Goal: Navigation & Orientation: Find specific page/section

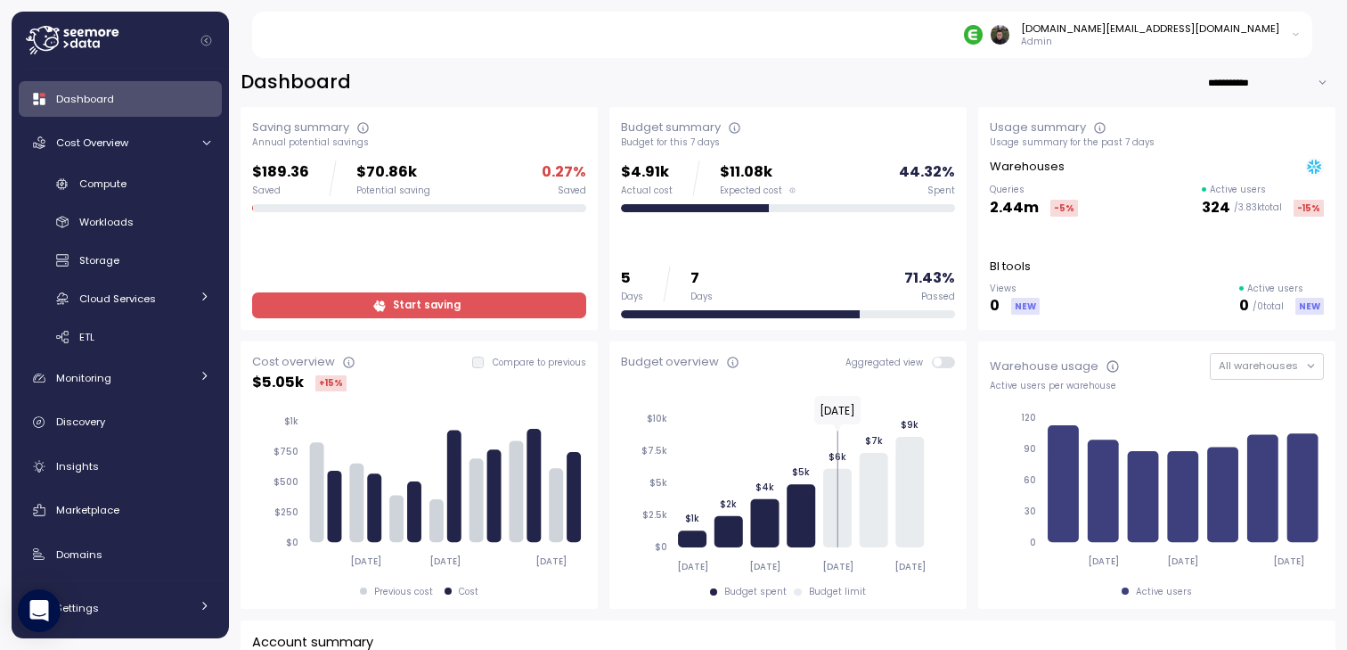
scroll to position [669, 0]
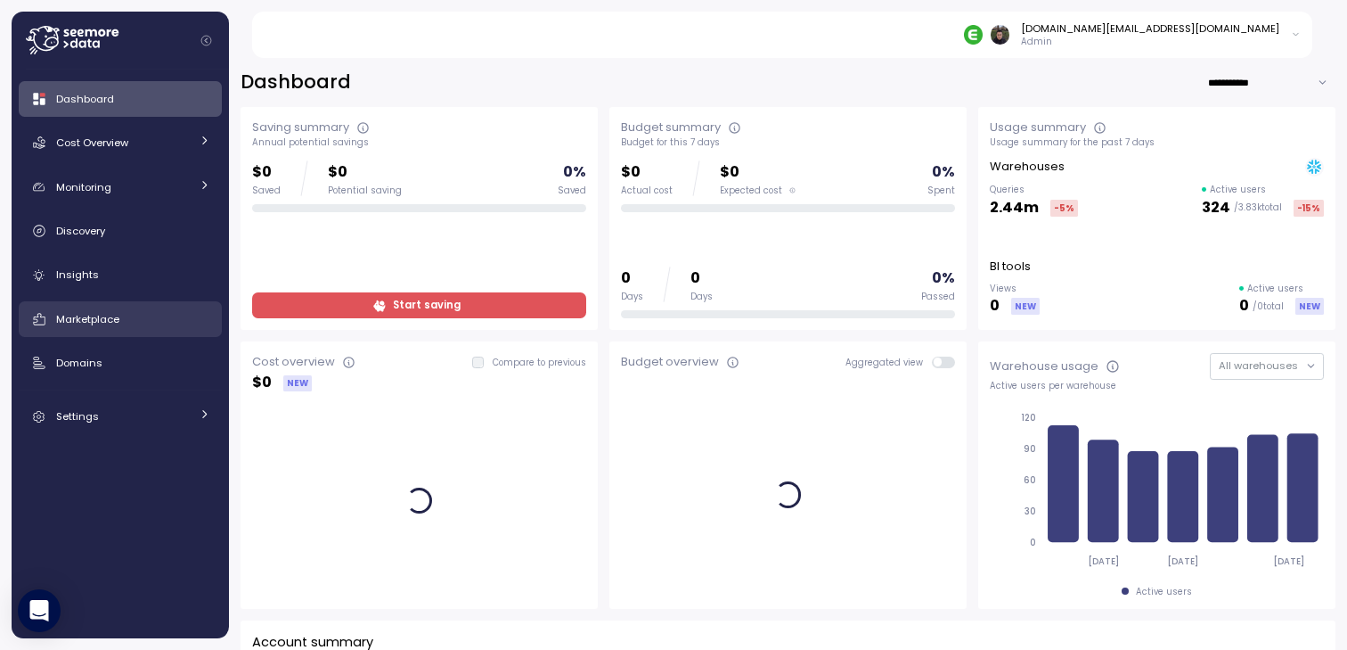
click at [132, 324] on div "Marketplace" at bounding box center [133, 319] width 154 height 18
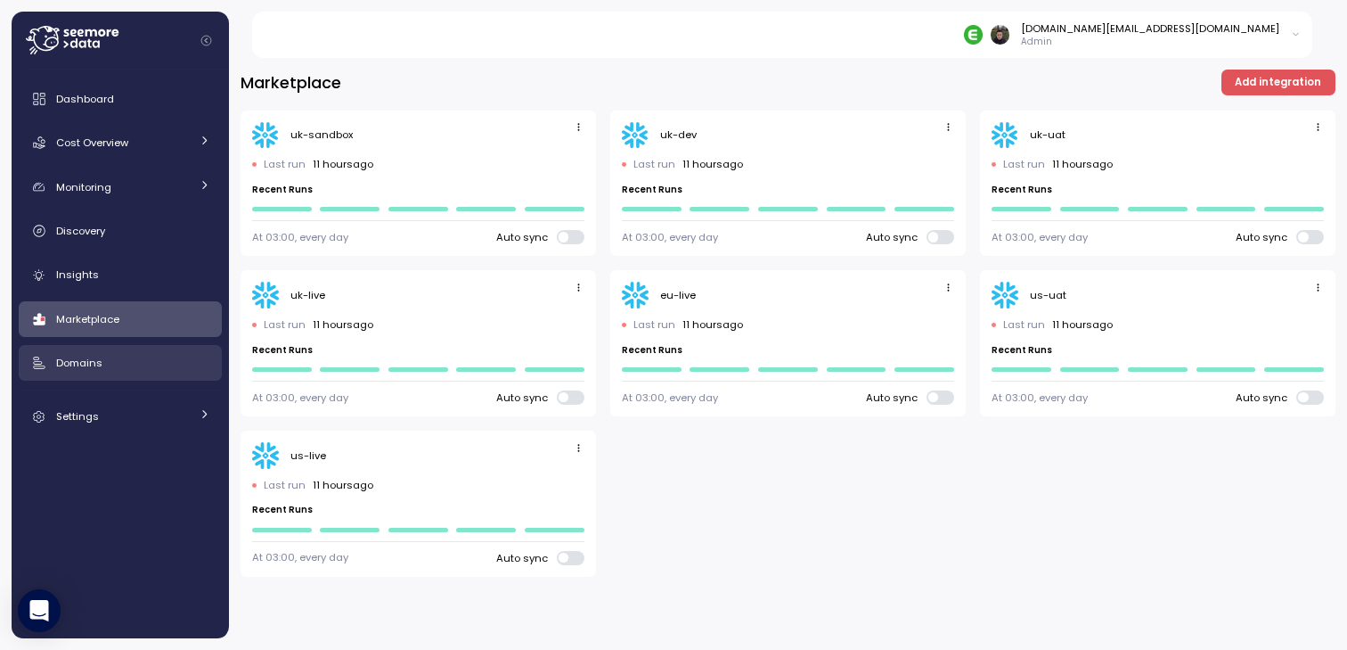
click at [131, 356] on div "Domains" at bounding box center [133, 363] width 154 height 18
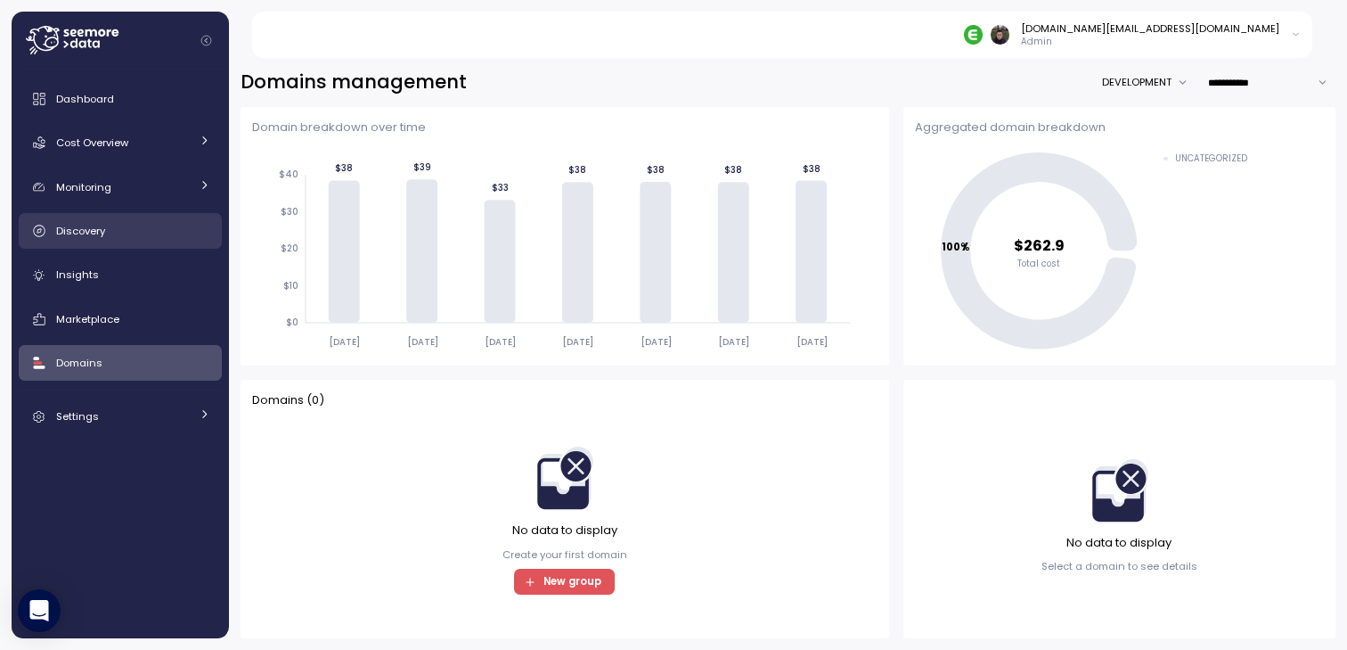
click at [124, 239] on div "Discovery" at bounding box center [133, 231] width 154 height 18
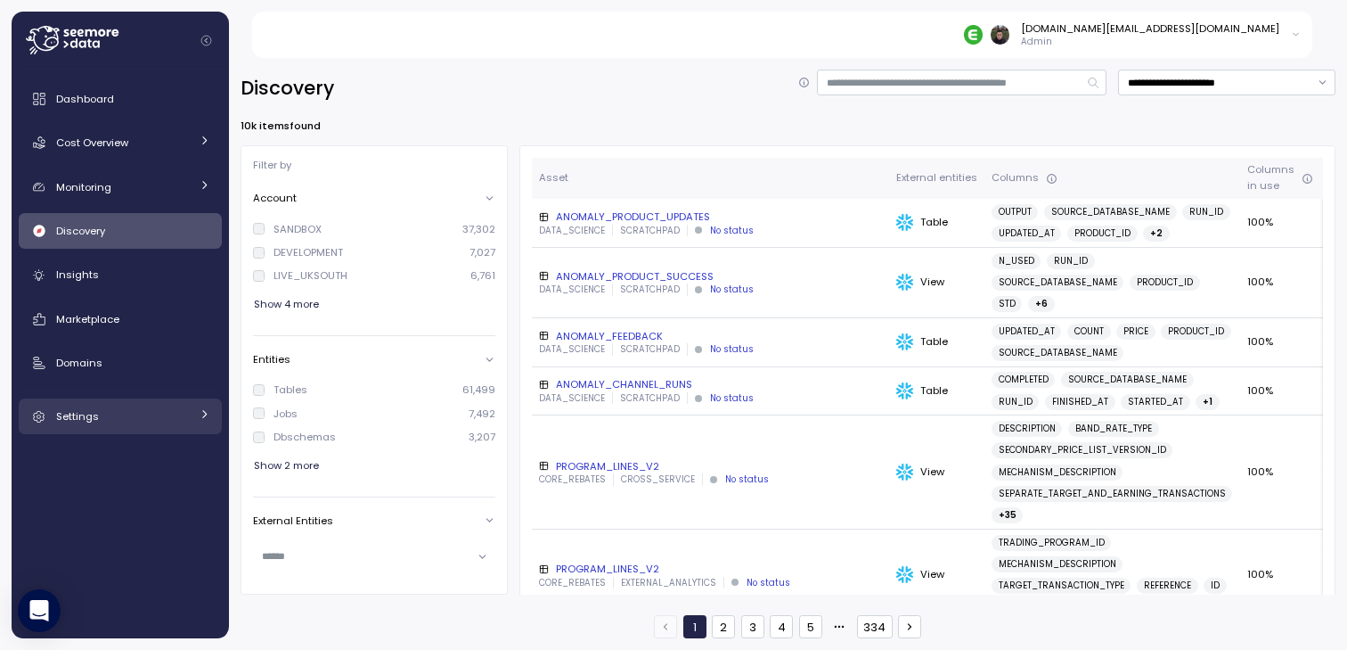
click at [127, 420] on div "Settings" at bounding box center [123, 416] width 134 height 18
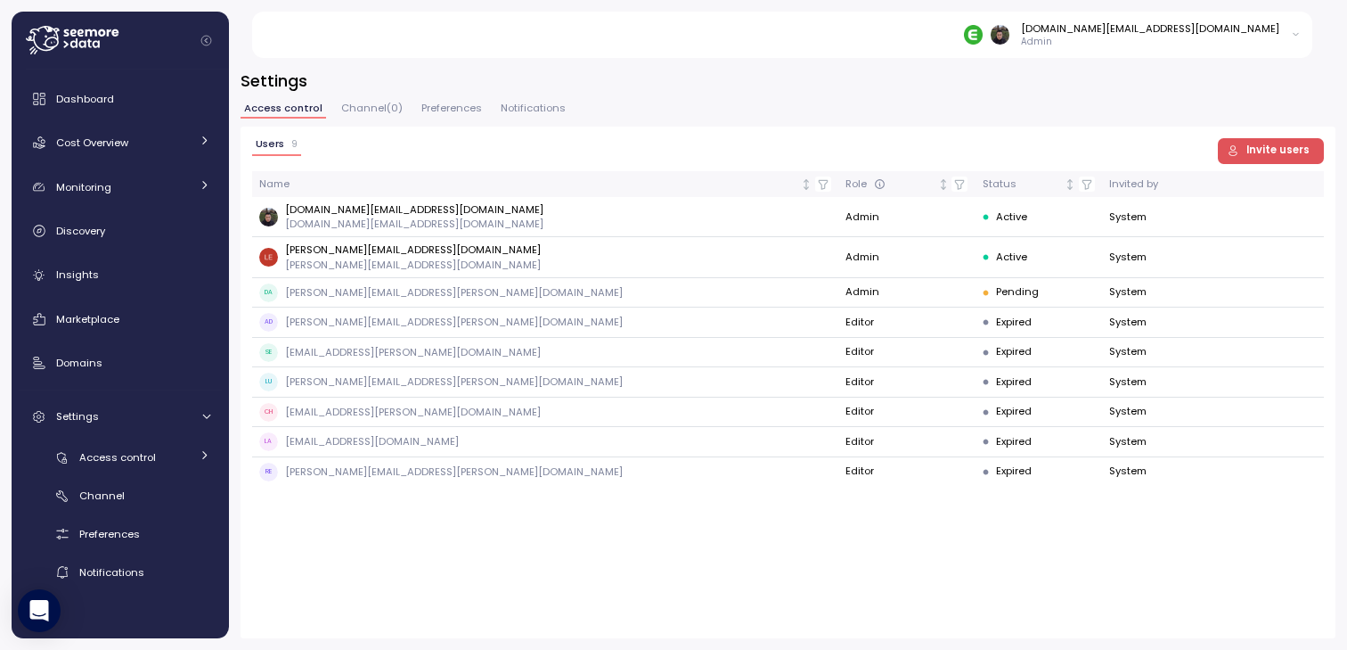
click at [448, 568] on div "Users 9 Invite users Name Role Status Invited by [DOMAIN_NAME][EMAIL_ADDRESS][D…" at bounding box center [788, 382] width 1095 height 511
click at [143, 102] on div "Dashboard" at bounding box center [133, 99] width 154 height 18
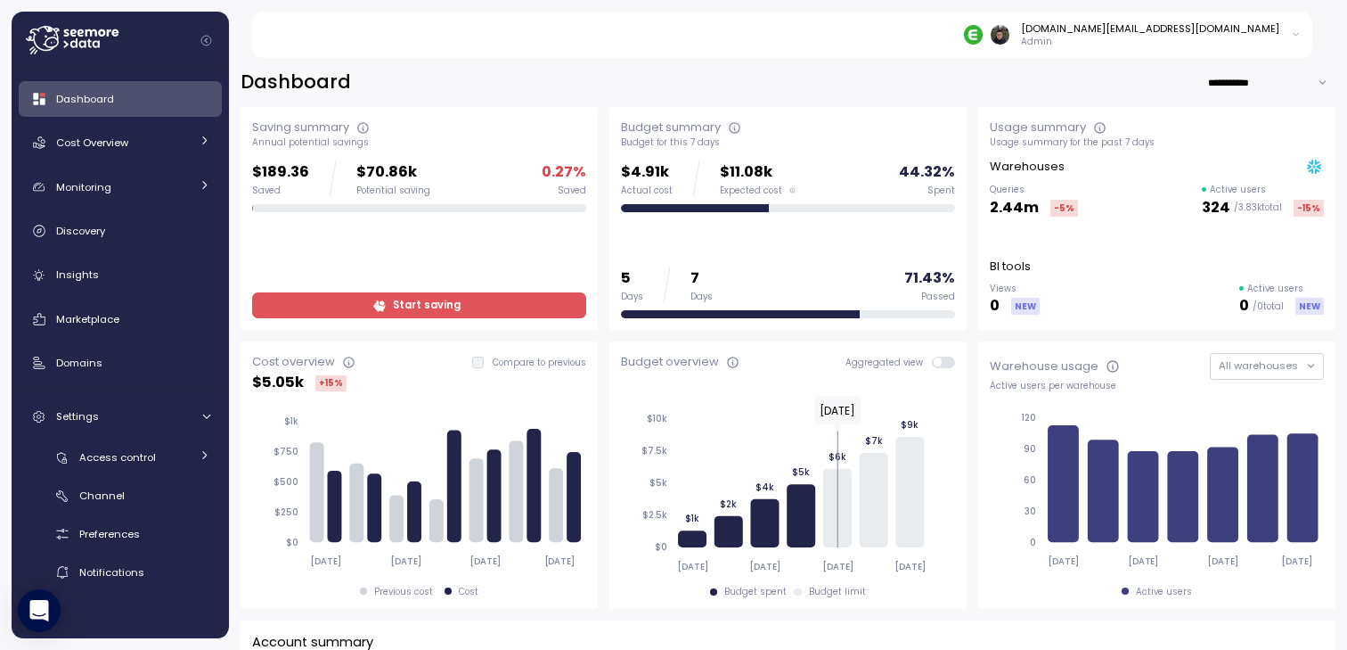
click at [630, 91] on div "**********" at bounding box center [788, 83] width 1095 height 26
